Goal: Information Seeking & Learning: Learn about a topic

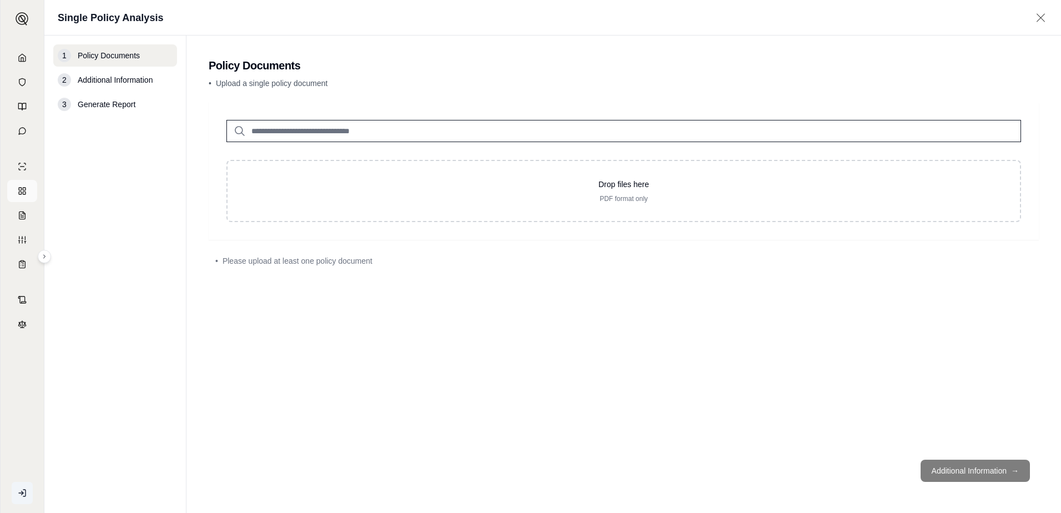
click at [26, 189] on icon at bounding box center [22, 190] width 9 height 9
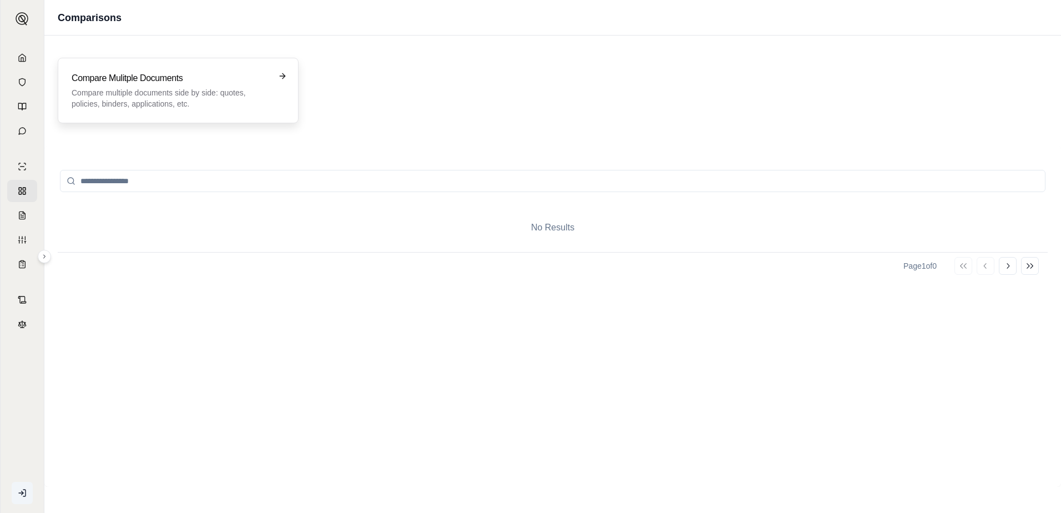
click at [200, 80] on h3 "Compare Mulitple Documents" at bounding box center [171, 78] width 198 height 13
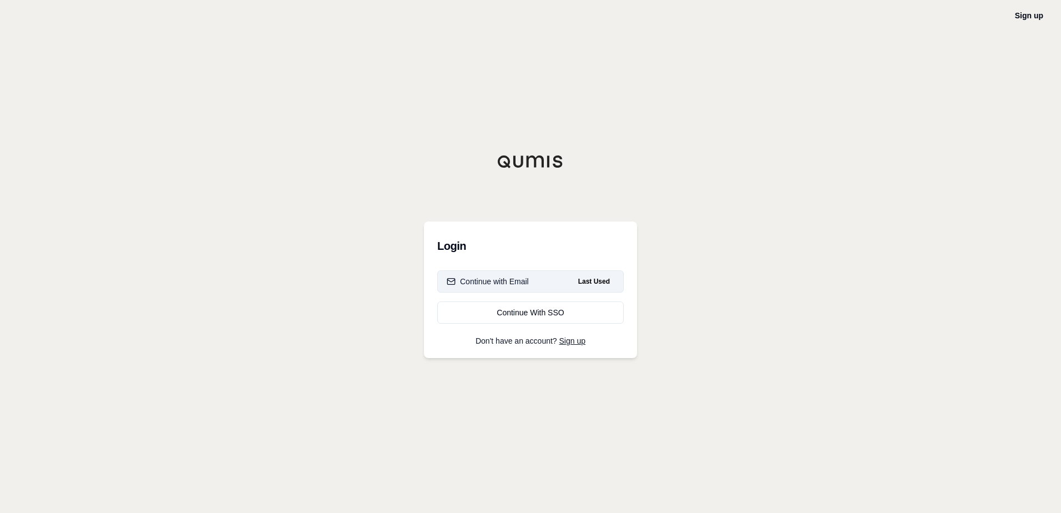
click at [549, 282] on button "Continue with Email Last Used" at bounding box center [530, 281] width 186 height 22
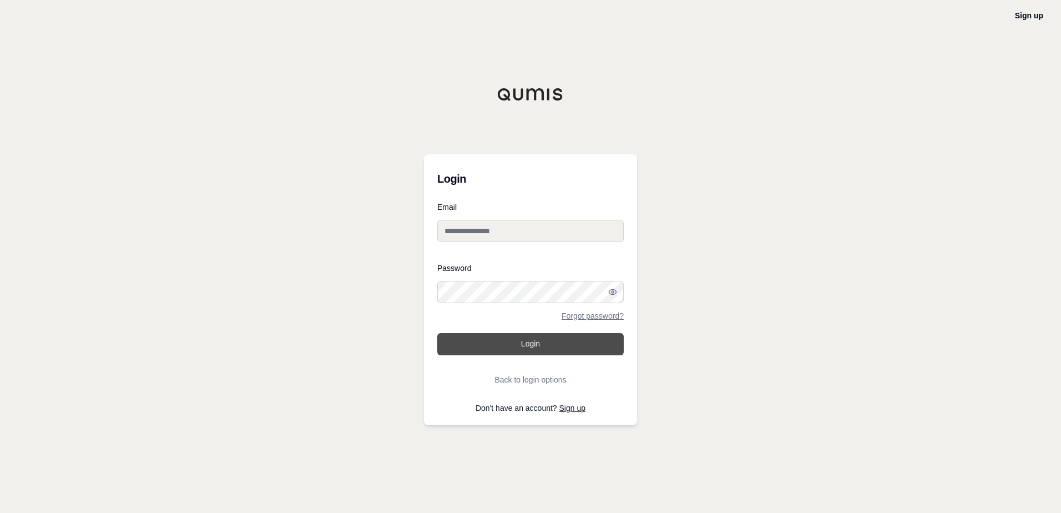
type input "**********"
click at [519, 346] on button "Login" at bounding box center [530, 344] width 186 height 22
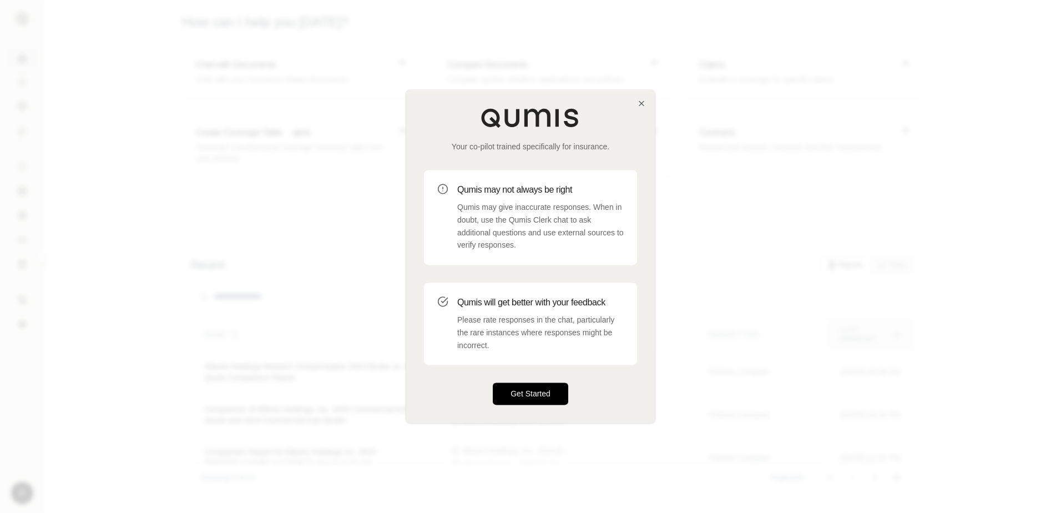
click at [535, 390] on button "Get Started" at bounding box center [530, 394] width 75 height 22
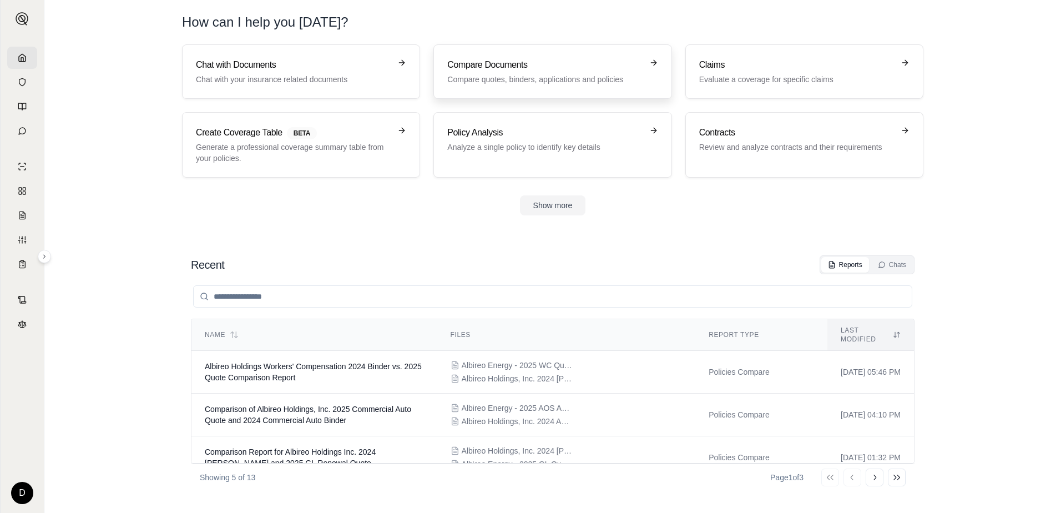
click at [500, 72] on div "Compare Documents Compare quotes, binders, applications and policies" at bounding box center [544, 71] width 195 height 27
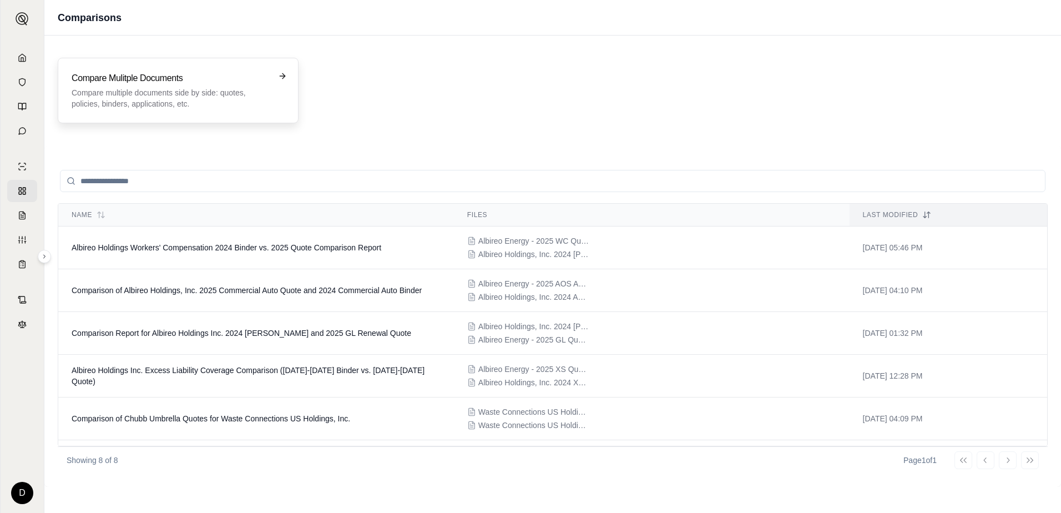
click at [198, 92] on p "Compare multiple documents side by side: quotes, policies, binders, application…" at bounding box center [171, 98] width 198 height 22
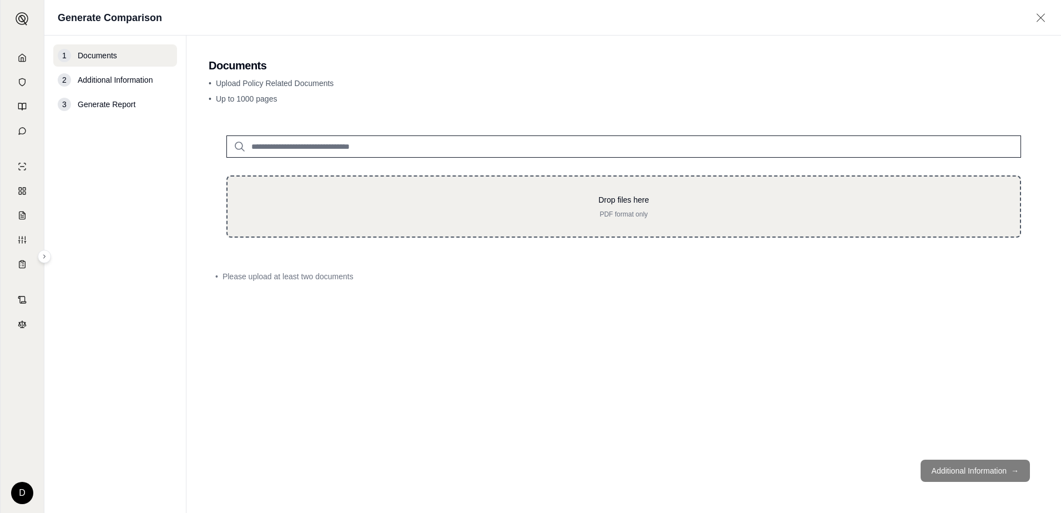
click at [358, 195] on p "Drop files here" at bounding box center [623, 199] width 757 height 11
type input "**********"
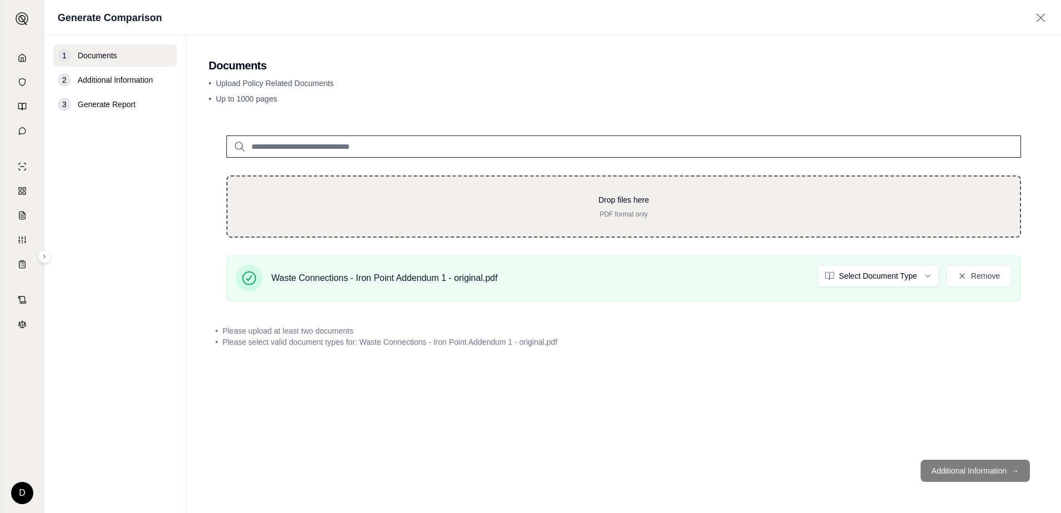
click at [451, 193] on div "Drop files here PDF format only" at bounding box center [623, 206] width 795 height 62
type input "**********"
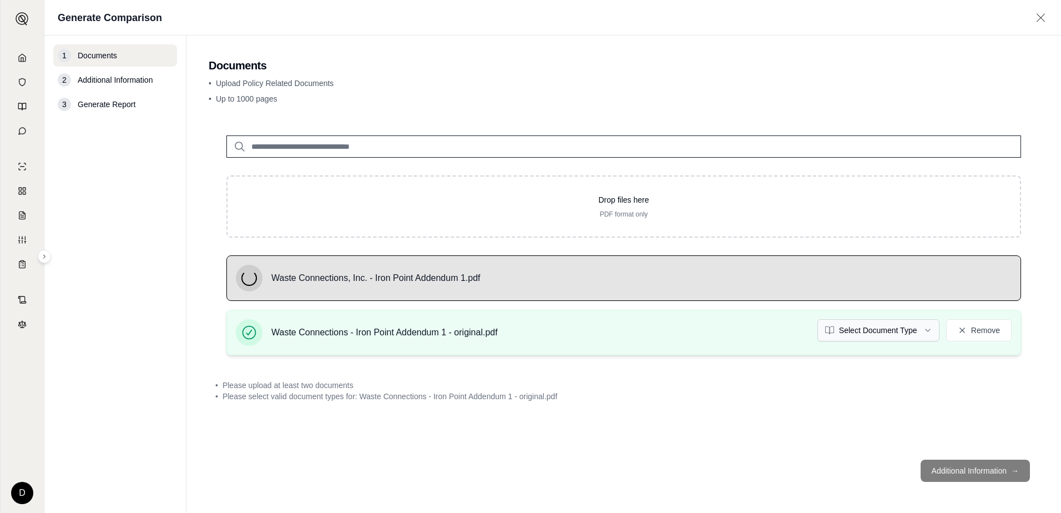
click at [907, 332] on html "D Generate Comparison 1 Documents 2 Additional Information 3 Generate Report Do…" at bounding box center [530, 256] width 1061 height 513
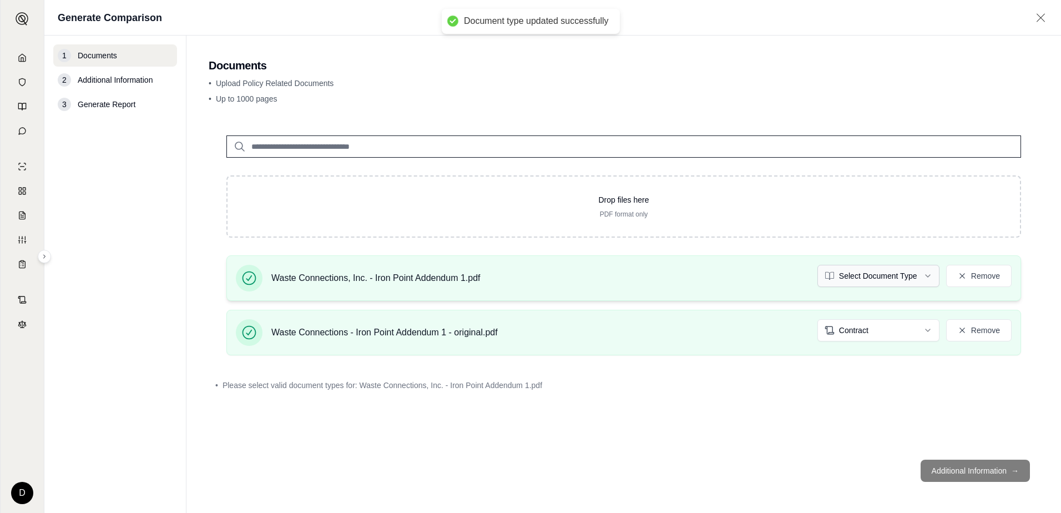
click at [891, 274] on html "Document type updated successfully D Generate Comparison 1 Documents 2 Addition…" at bounding box center [530, 256] width 1061 height 513
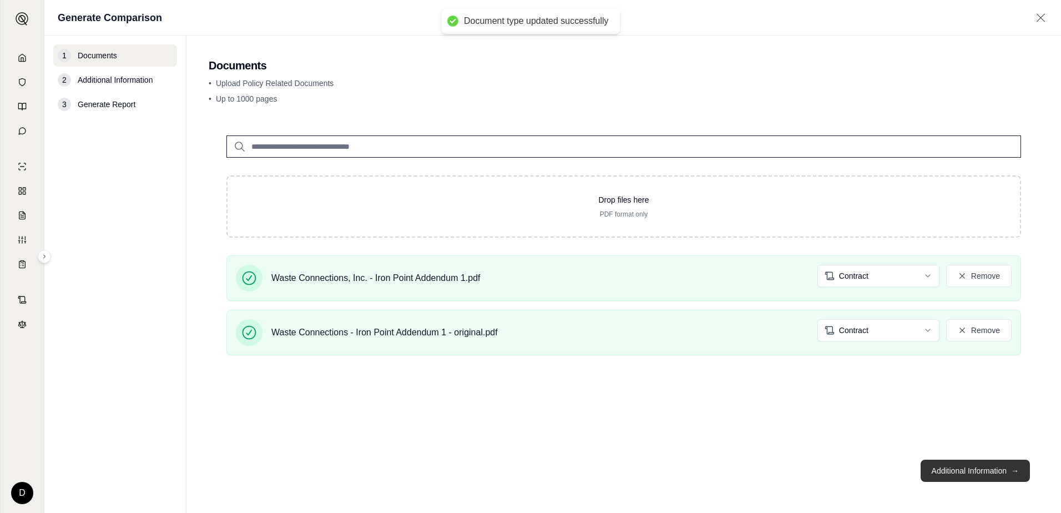
click at [956, 471] on button "Additional Information →" at bounding box center [974, 470] width 109 height 22
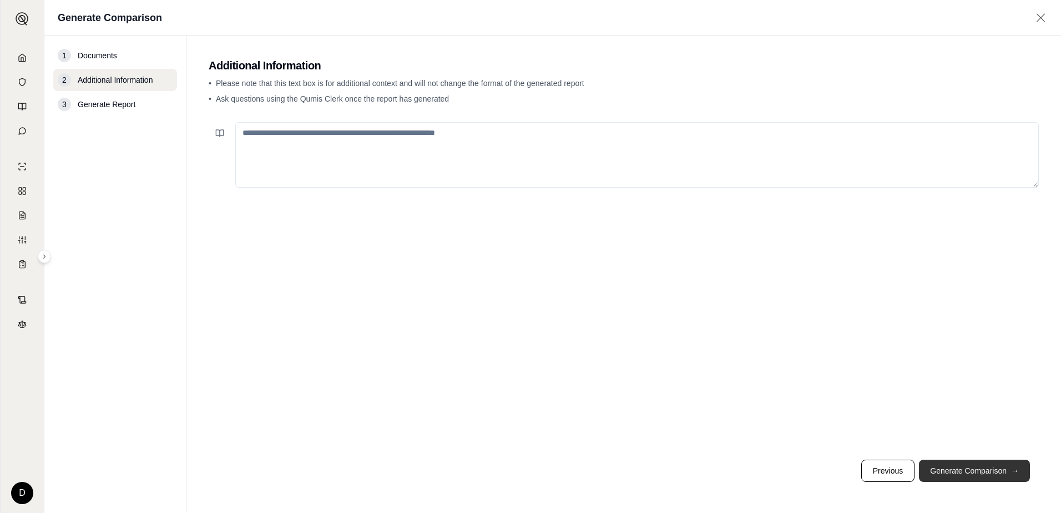
click at [934, 469] on button "Generate Comparison →" at bounding box center [974, 470] width 111 height 22
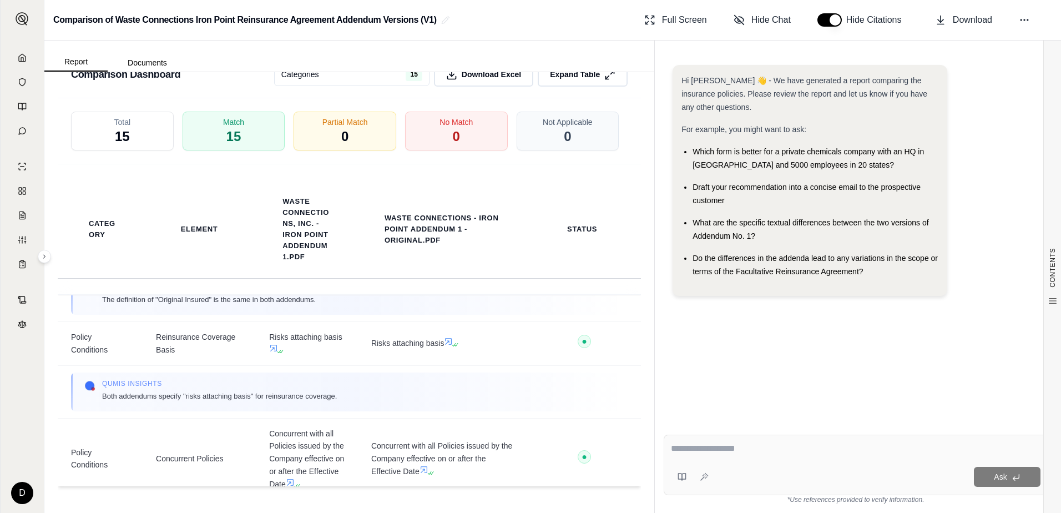
scroll to position [1332, 0]
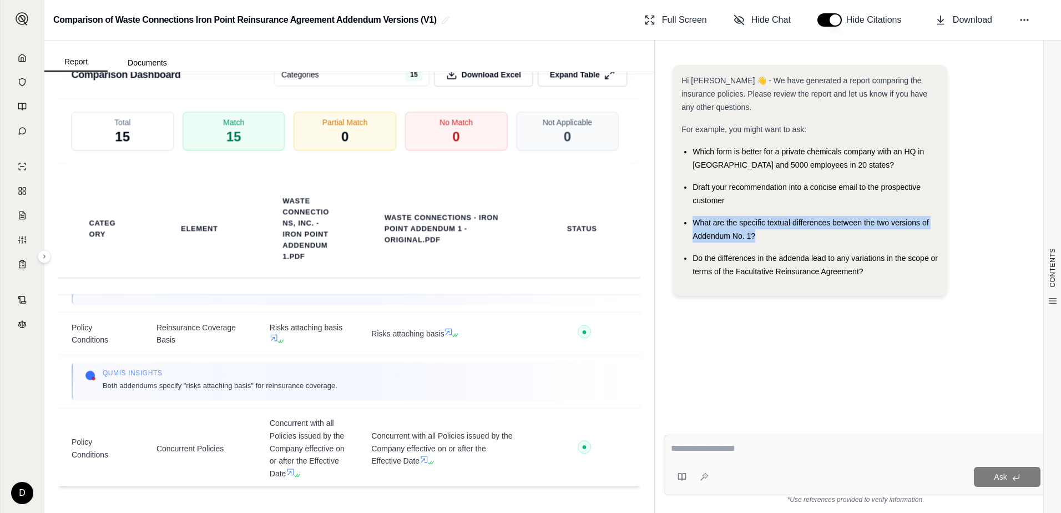
drag, startPoint x: 695, startPoint y: 224, endPoint x: 778, endPoint y: 237, distance: 84.3
click at [778, 237] on div "What are the specific textual differences between the two versions of Addendum …" at bounding box center [815, 229] width 246 height 27
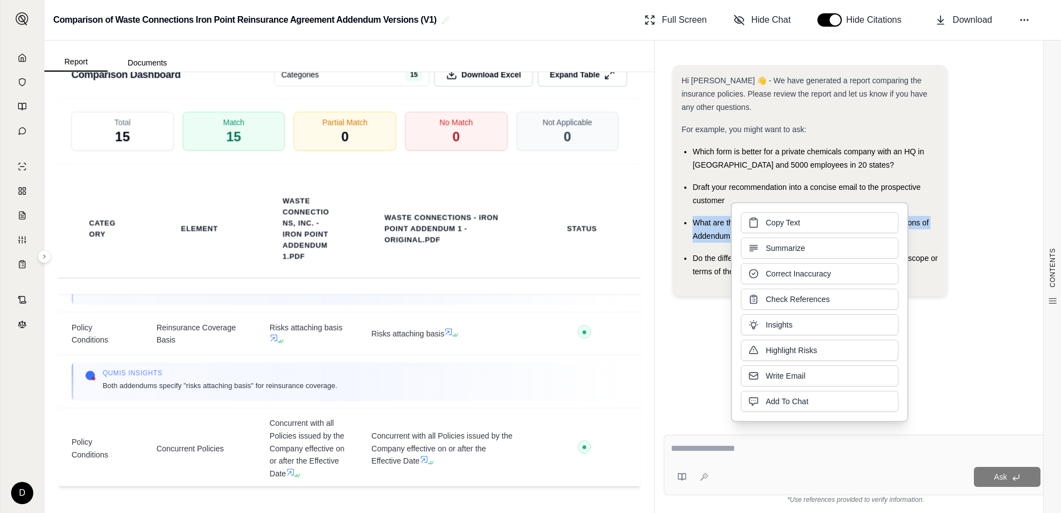
drag, startPoint x: 778, startPoint y: 237, endPoint x: 713, endPoint y: 226, distance: 65.8
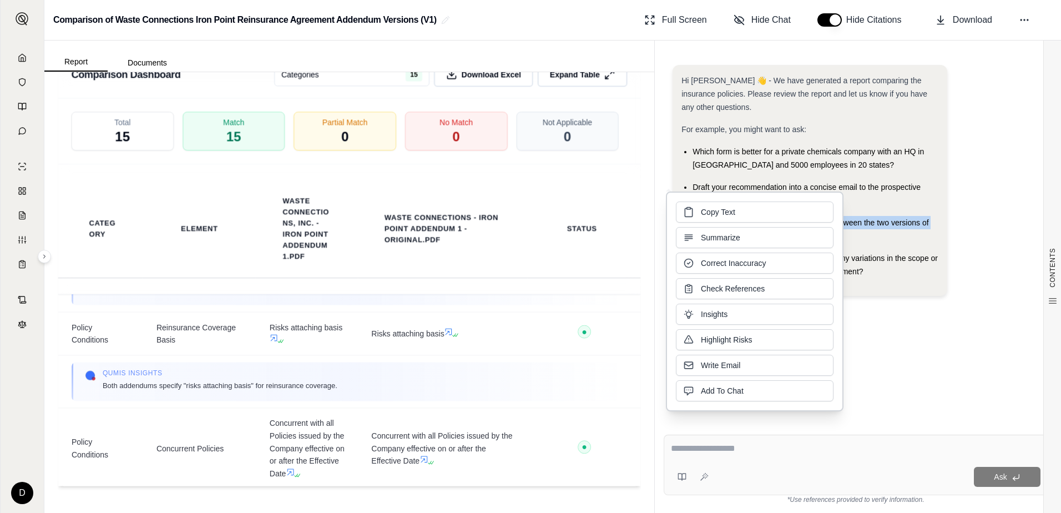
drag, startPoint x: 713, startPoint y: 226, endPoint x: 946, endPoint y: 238, distance: 233.3
click at [946, 238] on div "Hi [PERSON_NAME] 👋 - We have generated a report comparing the insurance policie…" at bounding box center [809, 180] width 275 height 231
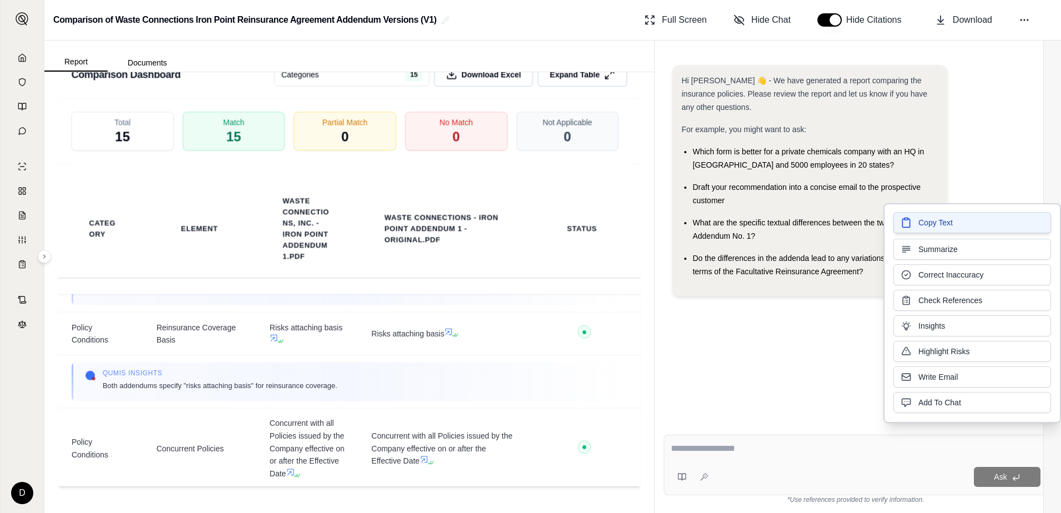
click at [923, 227] on span "Copy Text" at bounding box center [935, 222] width 34 height 11
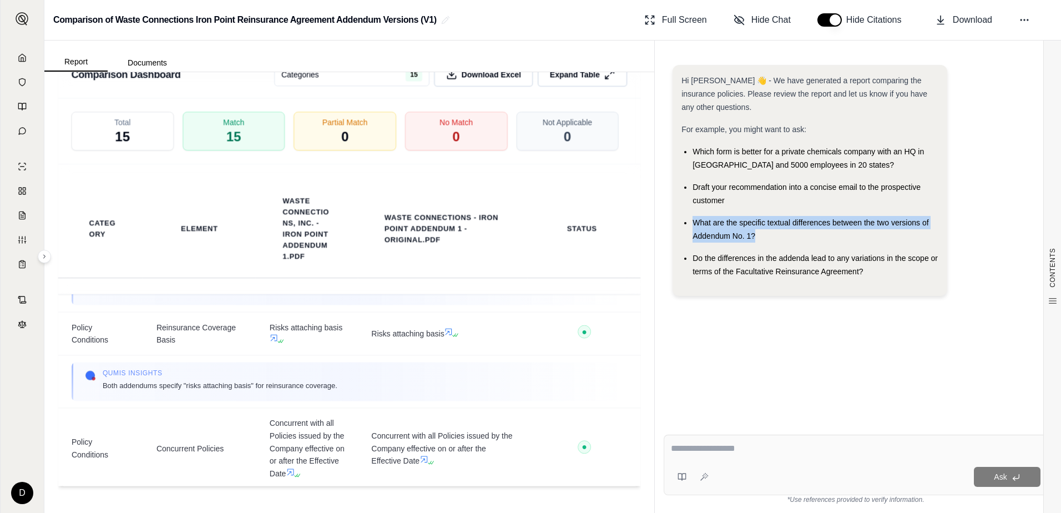
drag, startPoint x: 695, startPoint y: 222, endPoint x: 773, endPoint y: 232, distance: 79.4
click at [773, 232] on div "What are the specific textual differences between the two versions of Addendum …" at bounding box center [815, 229] width 246 height 27
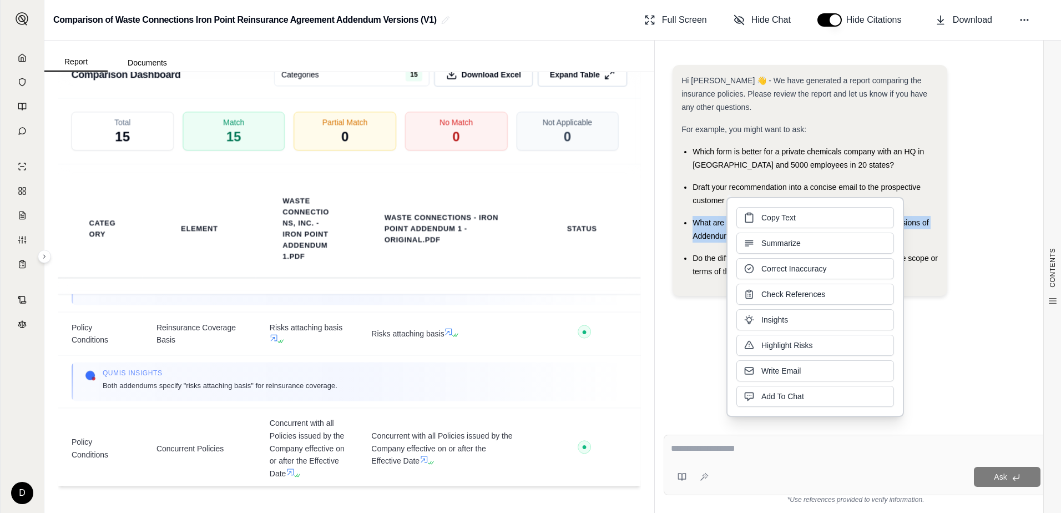
drag, startPoint x: 773, startPoint y: 232, endPoint x: 763, endPoint y: 214, distance: 20.6
click at [763, 214] on span "Copy Text" at bounding box center [778, 217] width 34 height 11
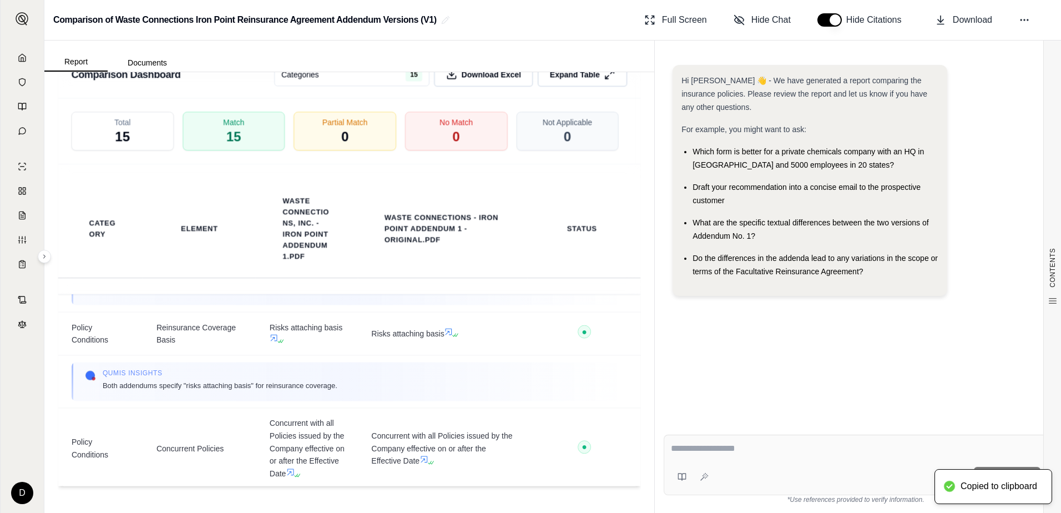
click at [721, 446] on textarea at bounding box center [856, 448] width 370 height 13
paste textarea "**********"
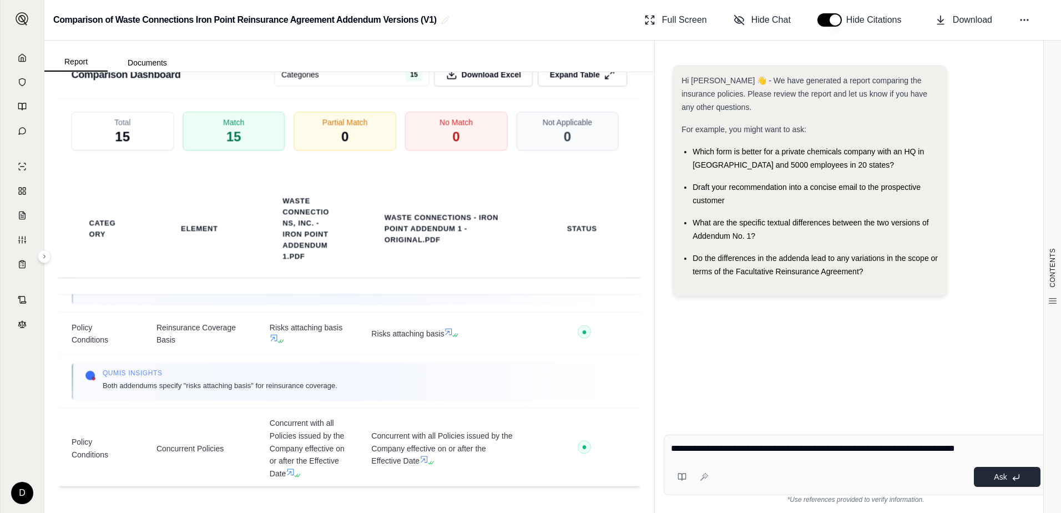
type textarea "**********"
click at [995, 481] on button "Ask" at bounding box center [1007, 477] width 67 height 20
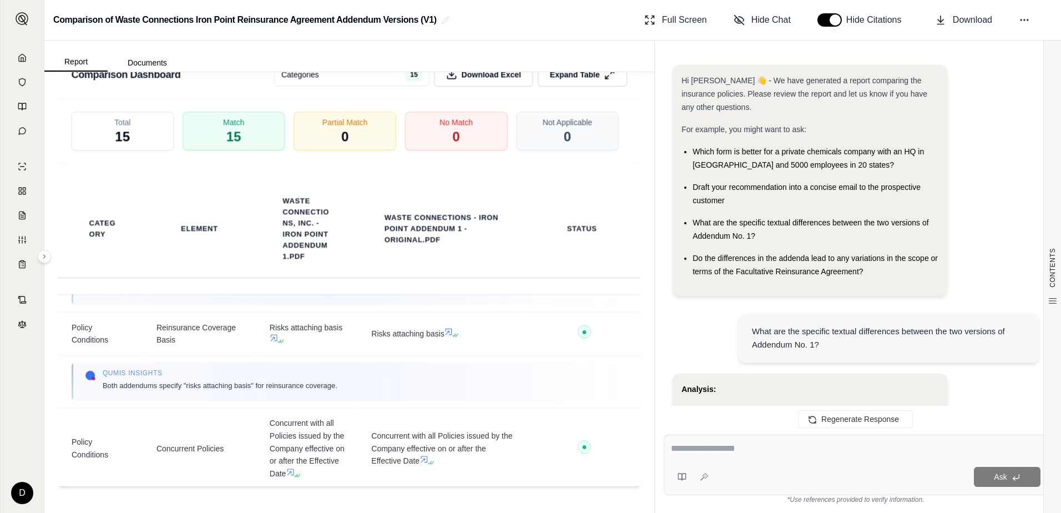
scroll to position [1653, 0]
